Goal: Transaction & Acquisition: Purchase product/service

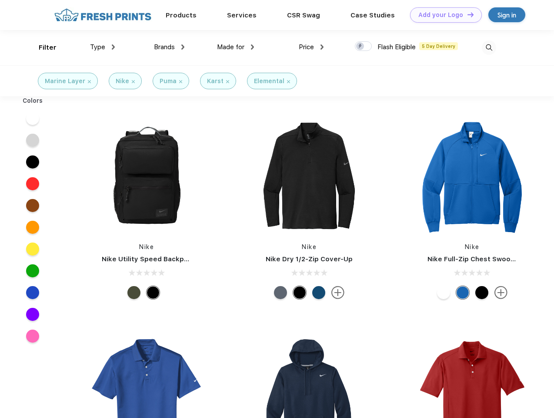
click at [443, 15] on link "Add your Logo Design Tool" at bounding box center [446, 14] width 72 height 15
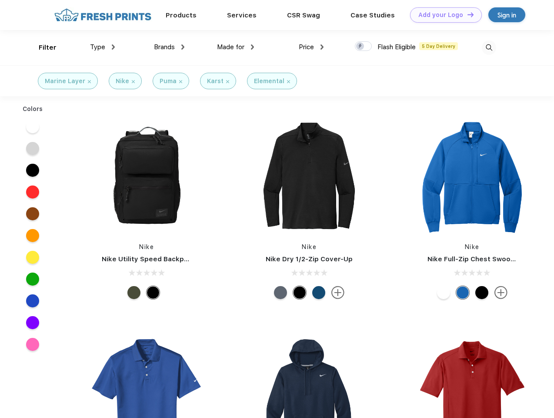
click at [0, 0] on div "Design Tool" at bounding box center [0, 0] width 0 height 0
click at [467, 14] on link "Add your Logo Design Tool" at bounding box center [446, 14] width 72 height 15
click at [42, 47] on div "Filter" at bounding box center [48, 48] width 18 height 10
click at [103, 47] on span "Type" at bounding box center [97, 47] width 15 height 8
click at [169, 47] on span "Brands" at bounding box center [164, 47] width 21 height 8
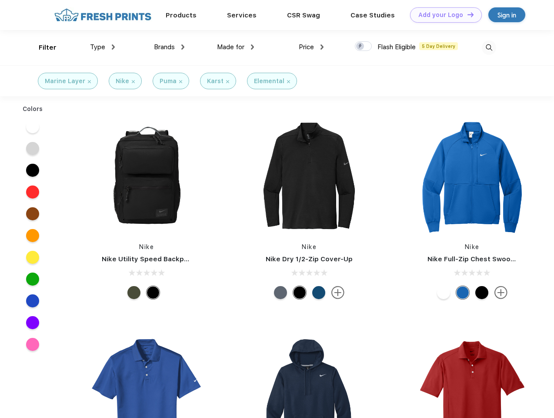
click at [236, 47] on span "Made for" at bounding box center [230, 47] width 27 height 8
click at [311, 47] on span "Price" at bounding box center [306, 47] width 15 height 8
click at [364, 47] on div at bounding box center [363, 46] width 17 height 10
click at [361, 47] on input "checkbox" at bounding box center [358, 44] width 6 height 6
click at [489, 47] on img at bounding box center [489, 47] width 14 height 14
